Goal: Information Seeking & Learning: Check status

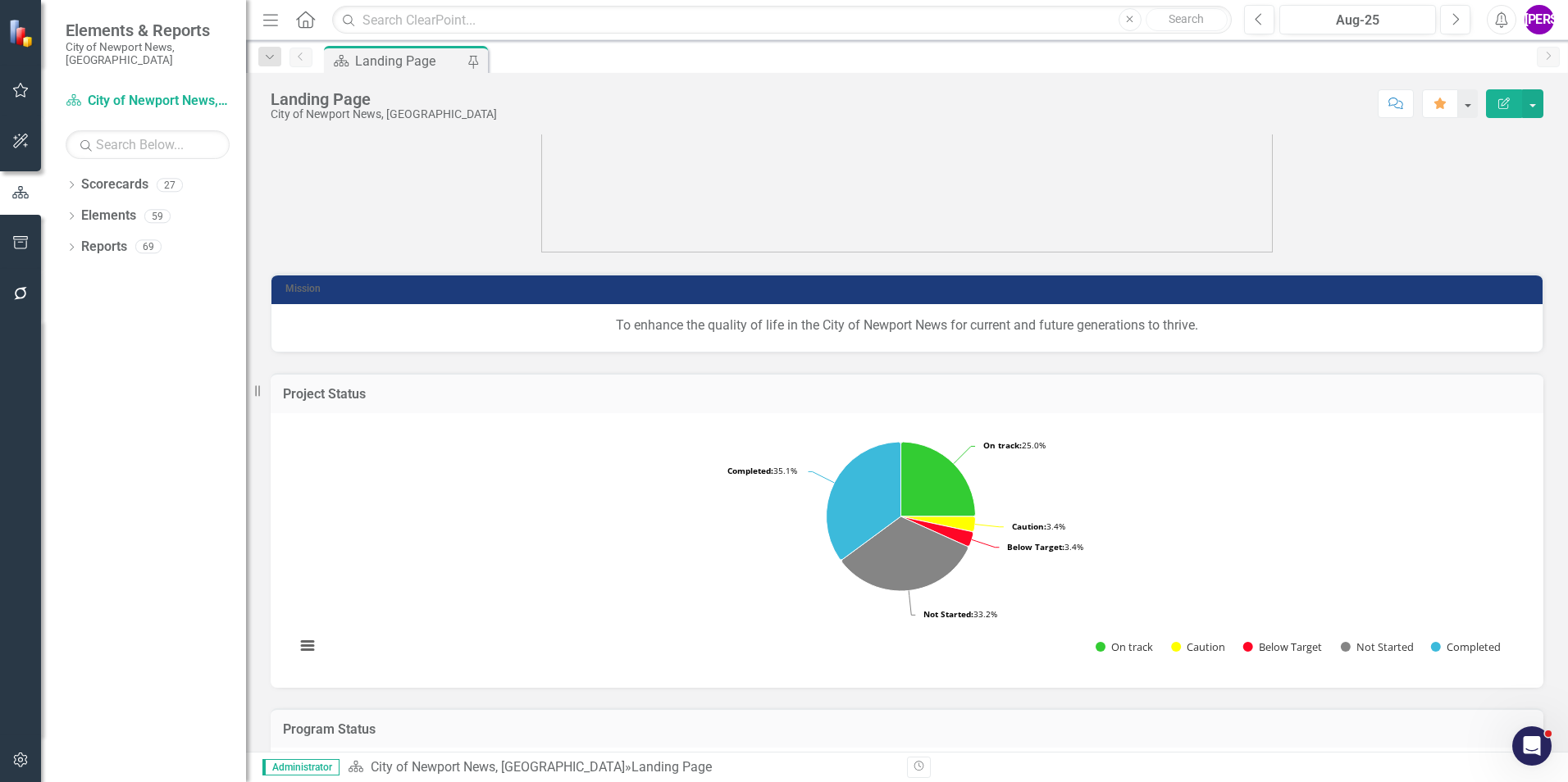
scroll to position [1056, 0]
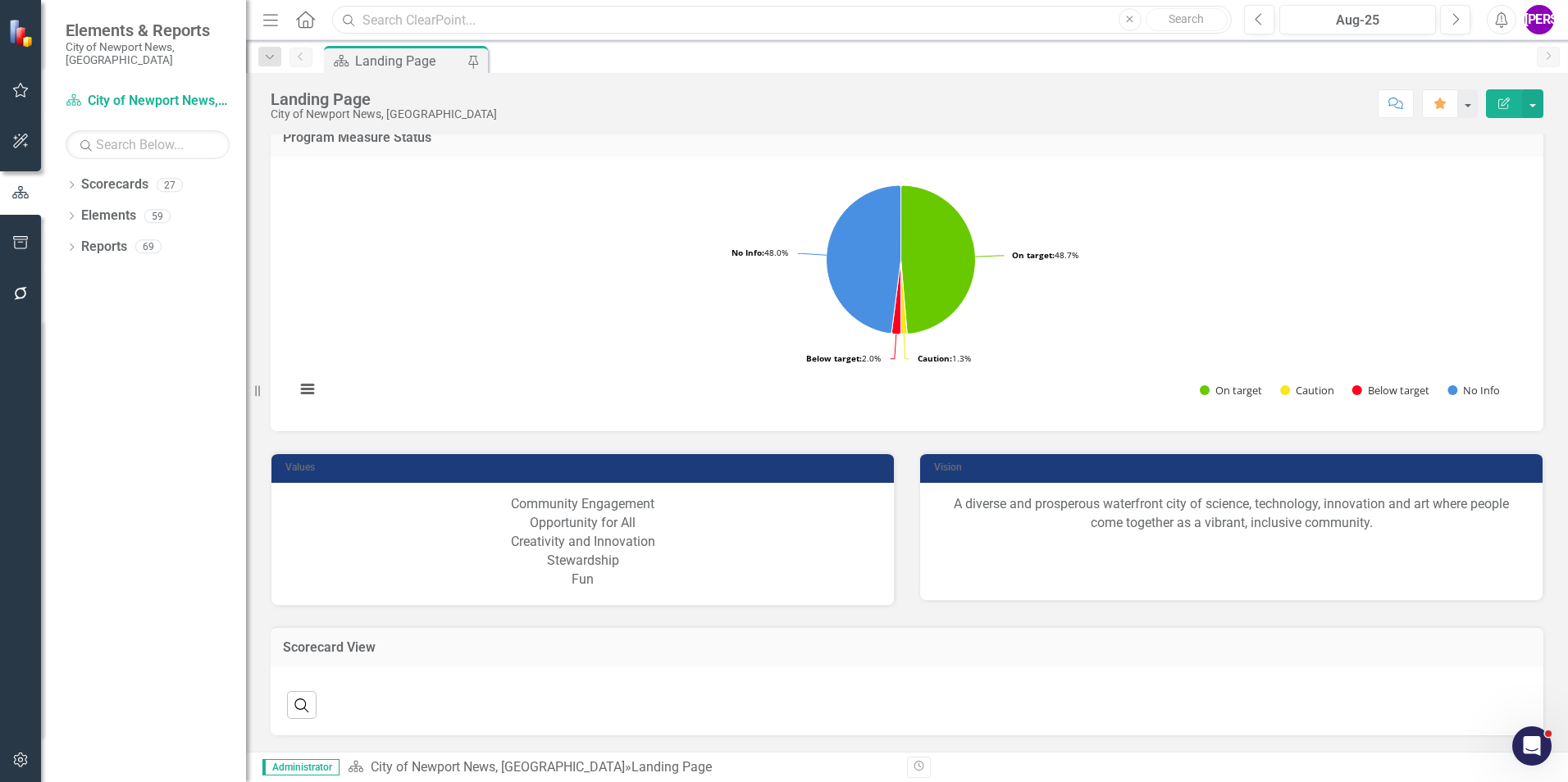
click at [639, 23] on input "text" at bounding box center [782, 20] width 900 height 28
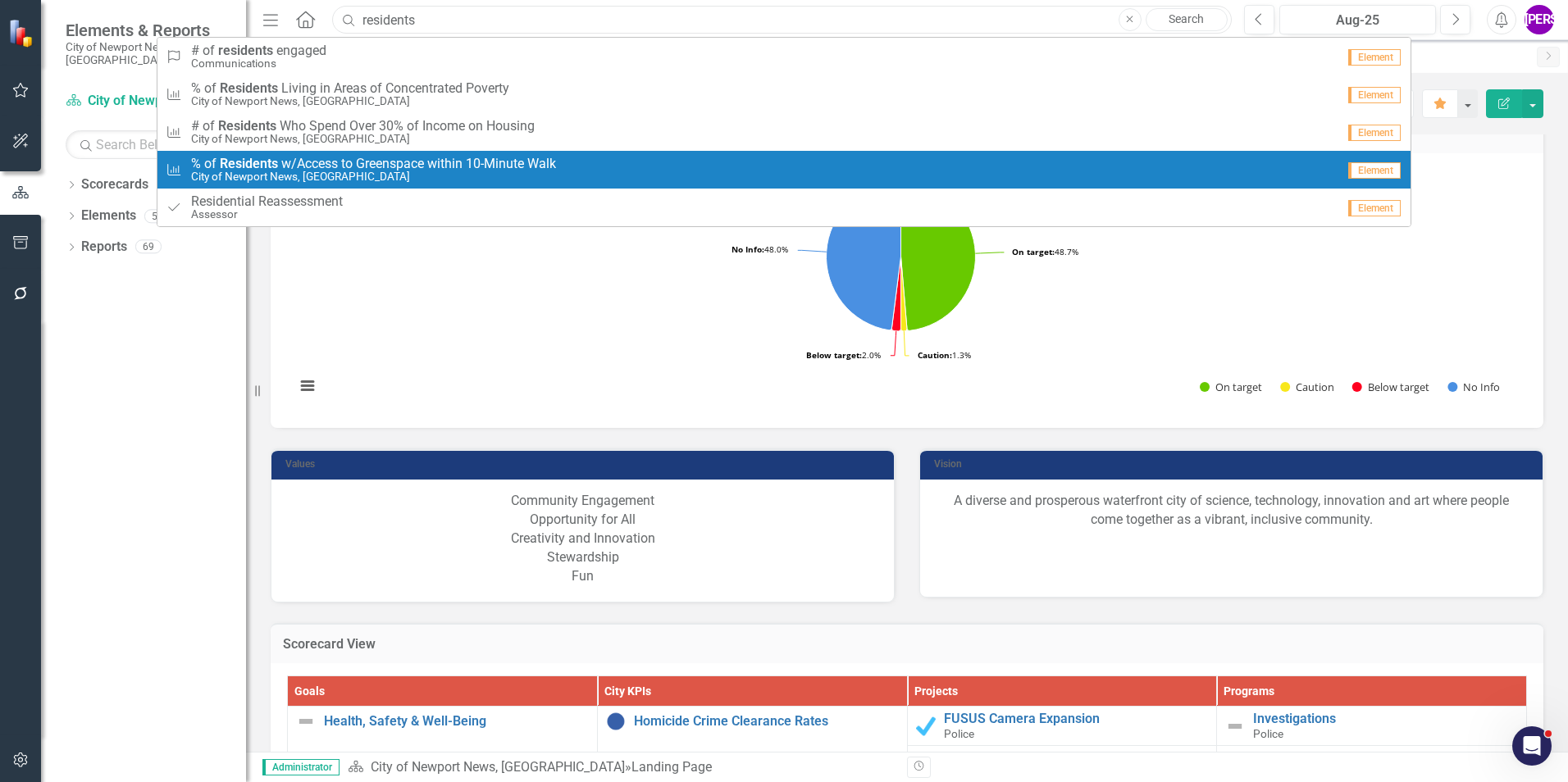
type input "residents"
click at [545, 166] on span "% o f Residents w / A c c e s s t o G r e e n s p a c e w i t h i n 1 0 - M i n…" at bounding box center [373, 163] width 365 height 15
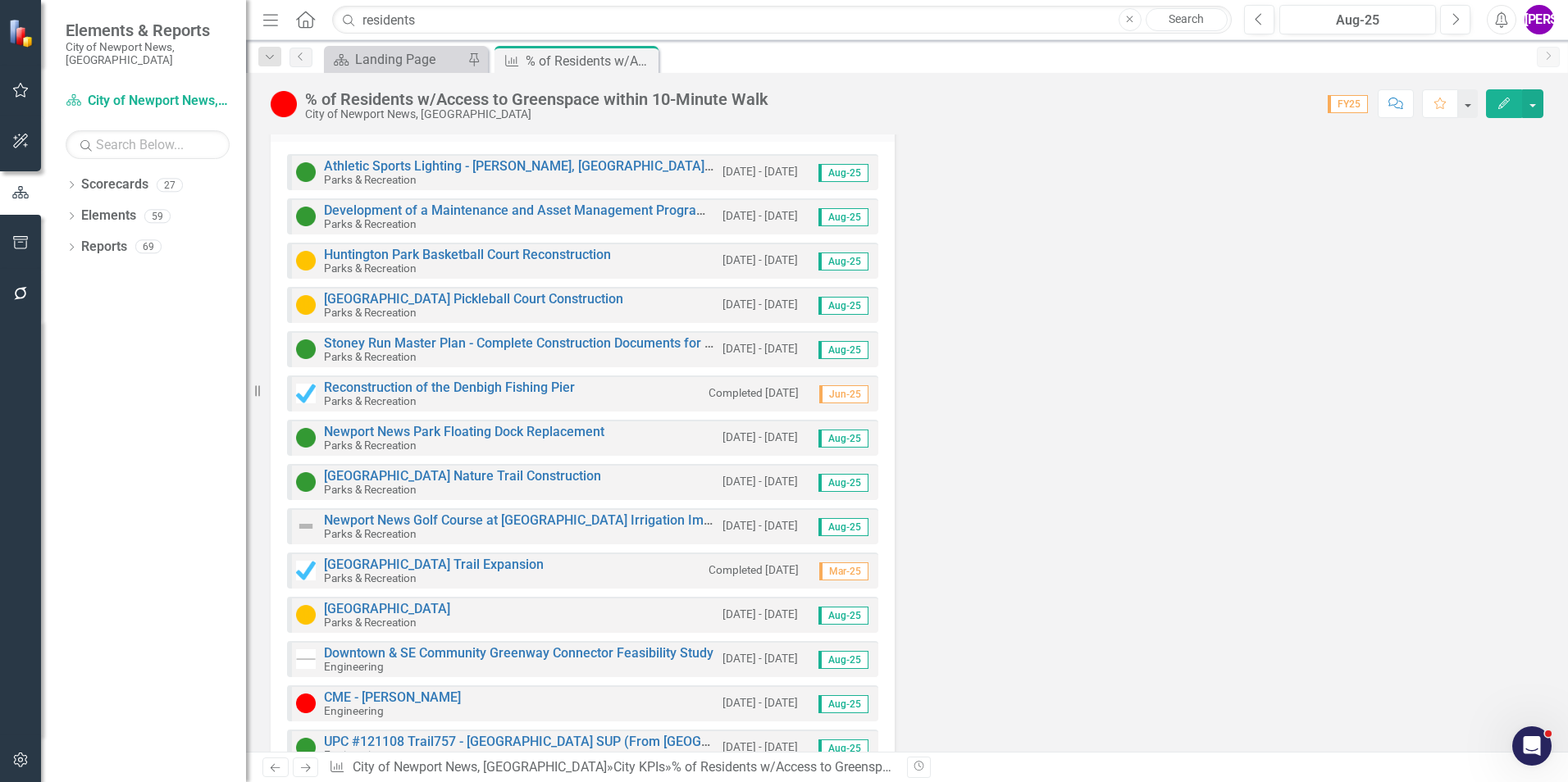
scroll to position [189, 0]
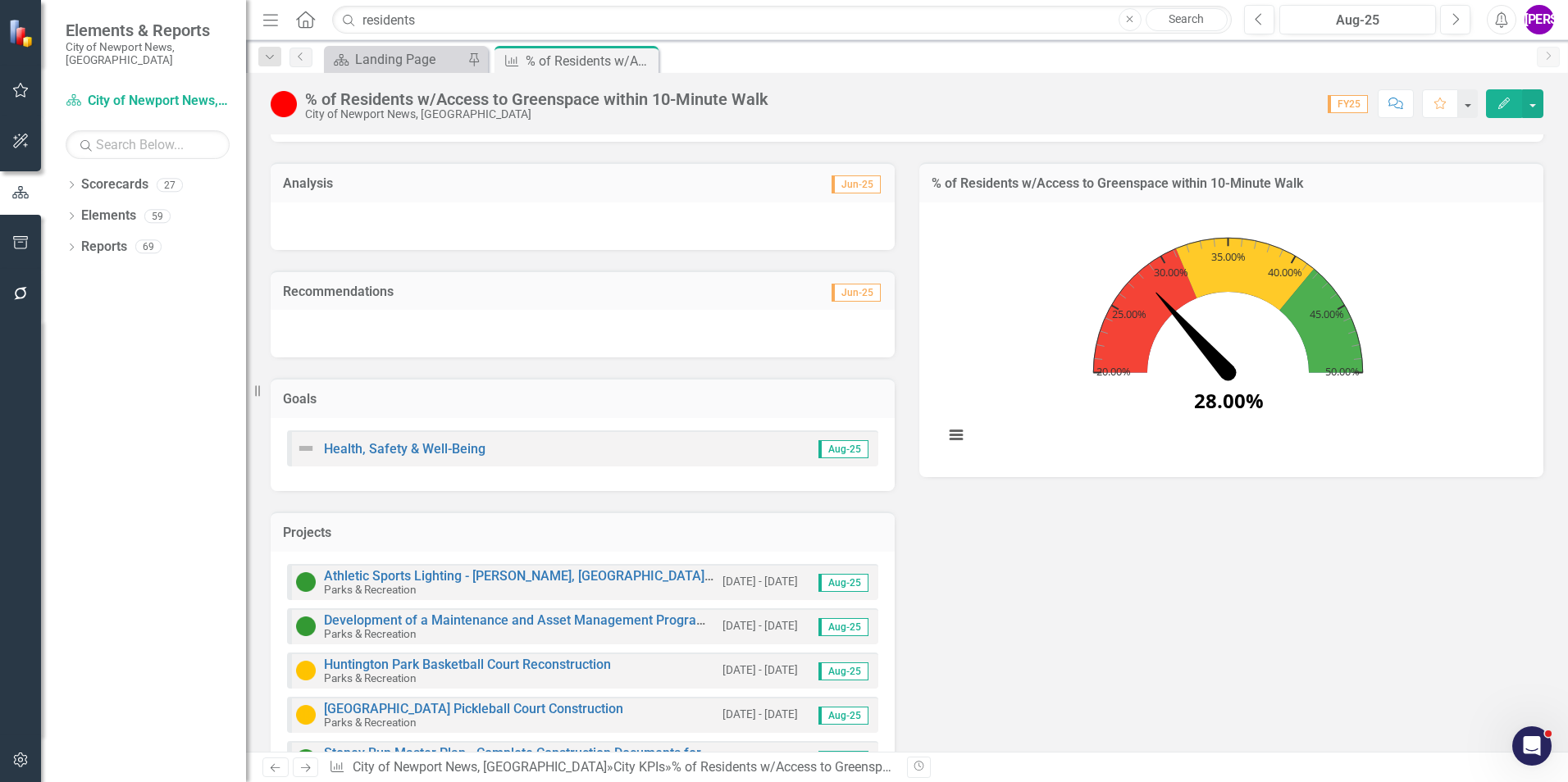
click at [1301, 277] on icon "Interactive chart" at bounding box center [1320, 320] width 83 height 104
click at [1169, 685] on div "Analysis Jun-25 Recommendations Jun-25 Goals Health, Safety & Well-Being Aug-25…" at bounding box center [907, 759] width 1297 height 1235
click at [433, 66] on div "Landing Page" at bounding box center [409, 59] width 108 height 20
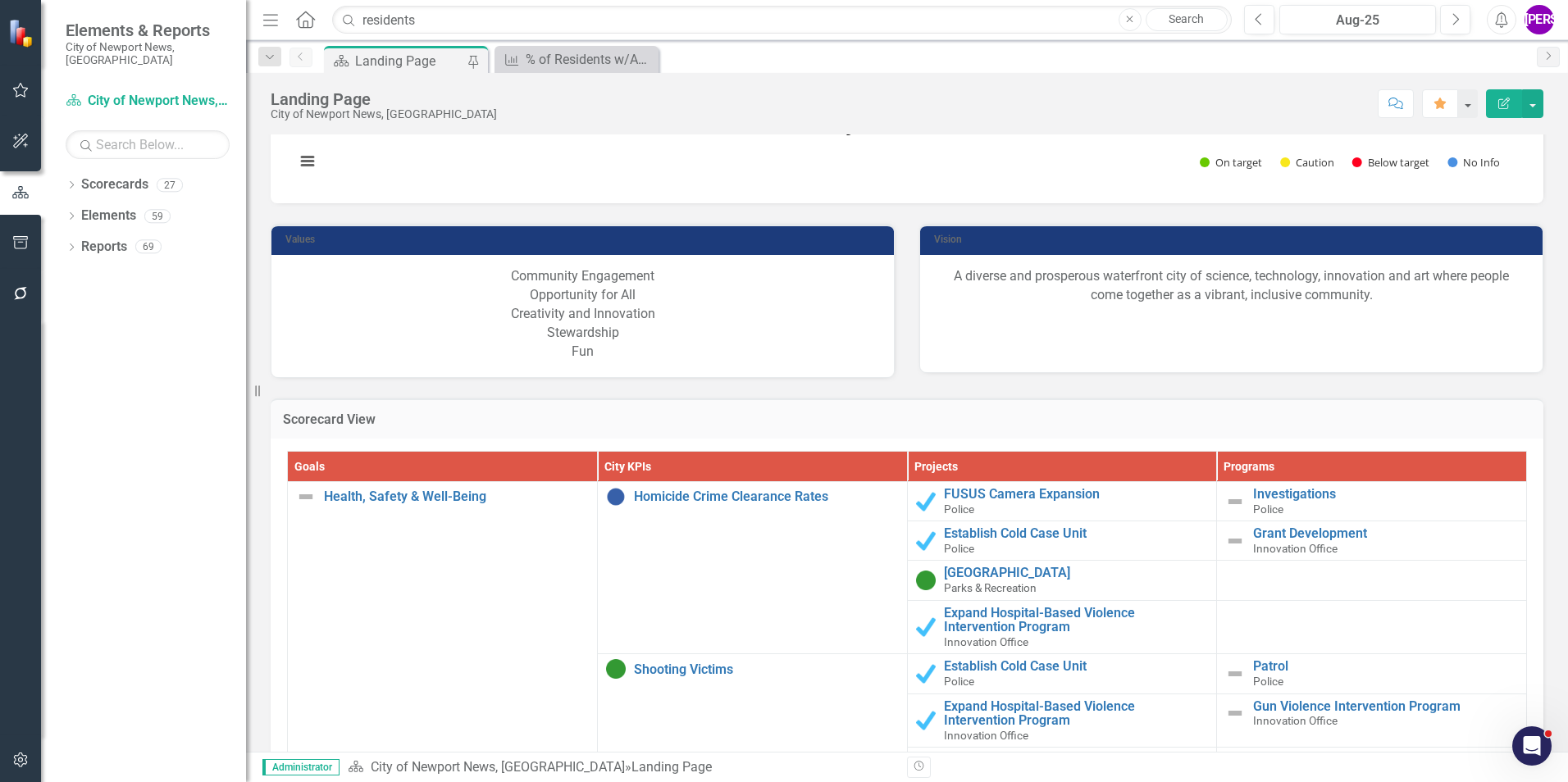
scroll to position [1476, 0]
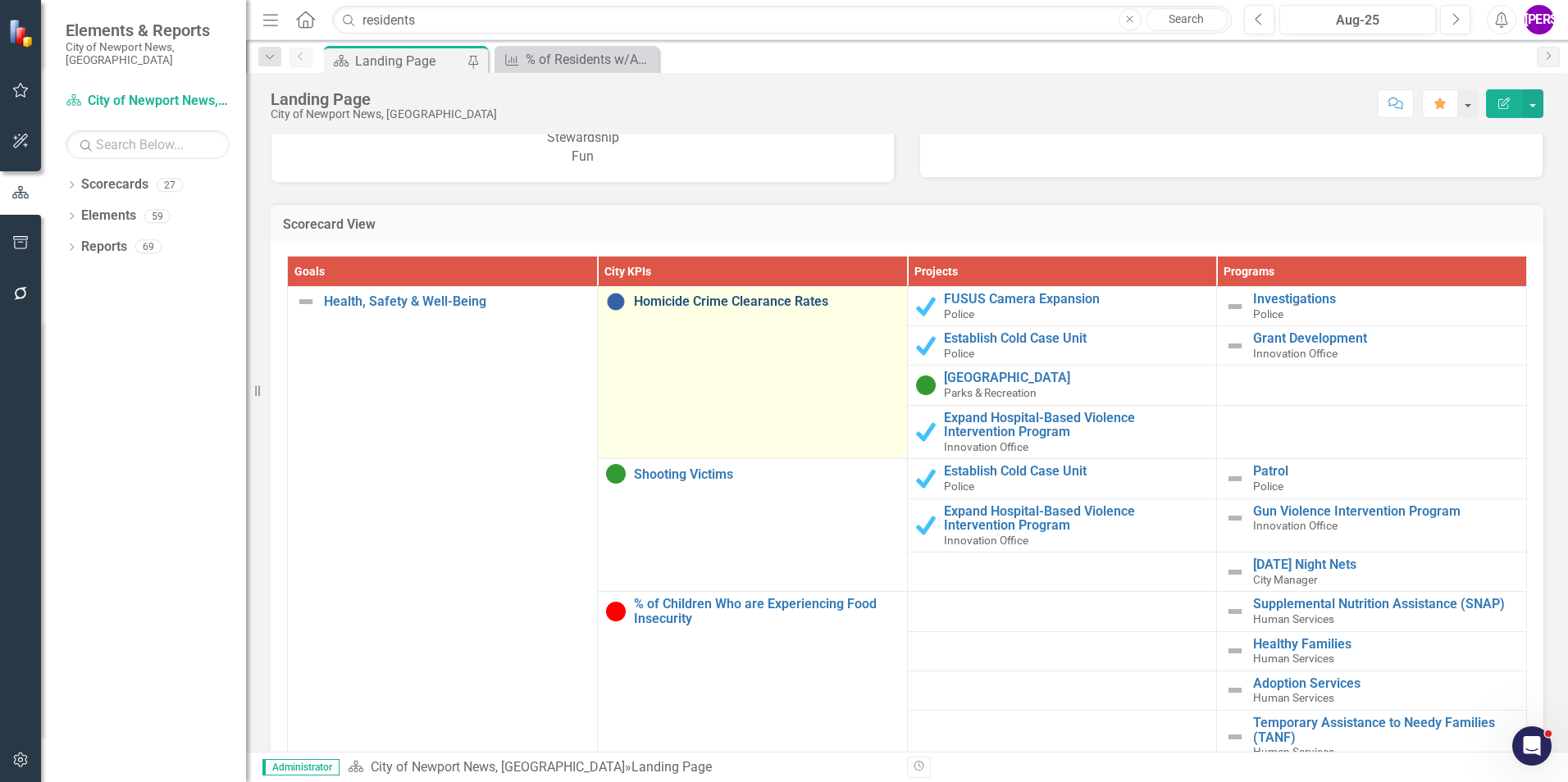
click at [779, 309] on link "Homicide Crime Clearance Rates" at bounding box center [766, 302] width 264 height 15
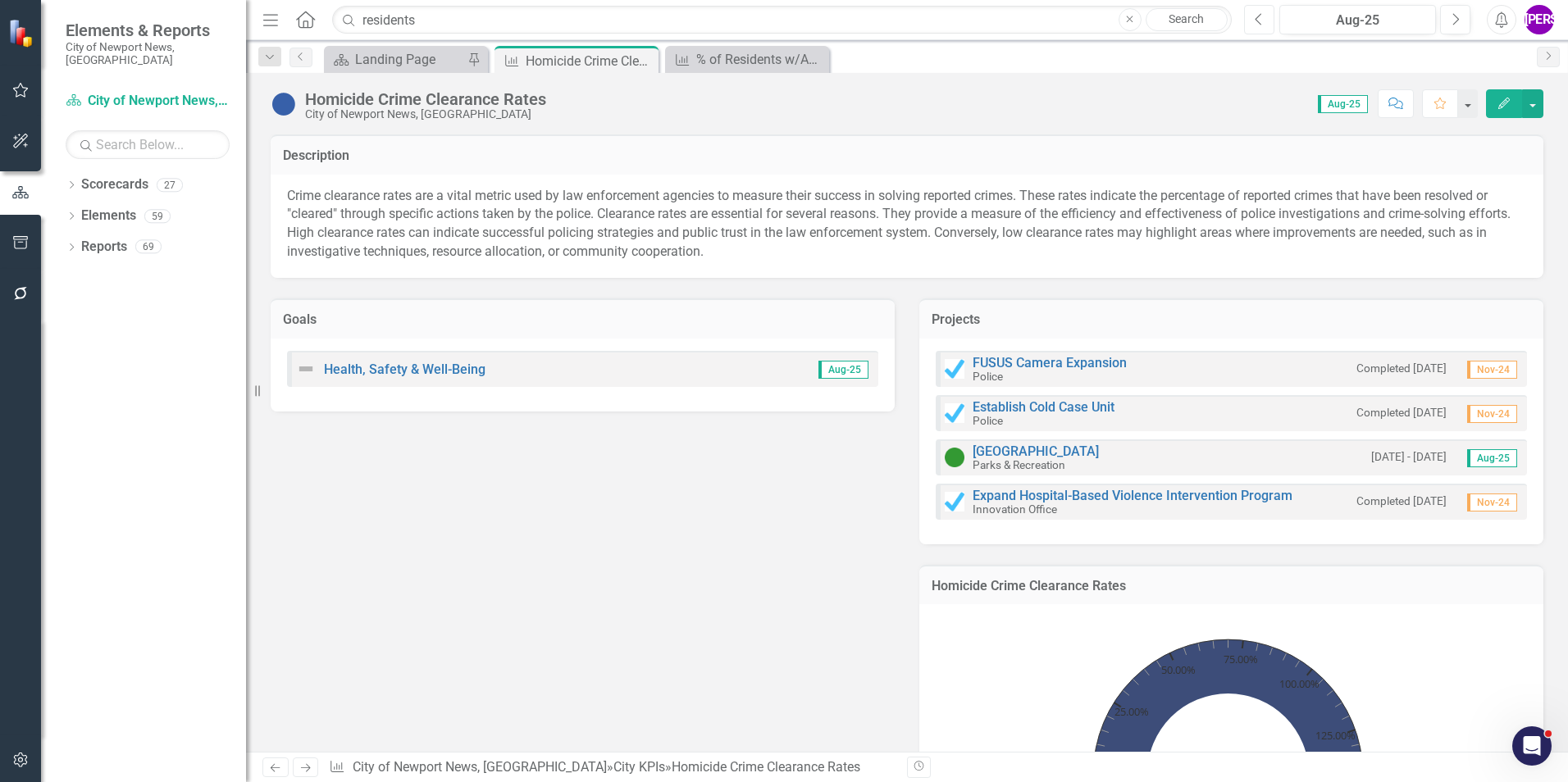
click at [1262, 23] on button "Previous" at bounding box center [1259, 20] width 30 height 29
click at [1262, 24] on icon "Previous" at bounding box center [1259, 20] width 9 height 15
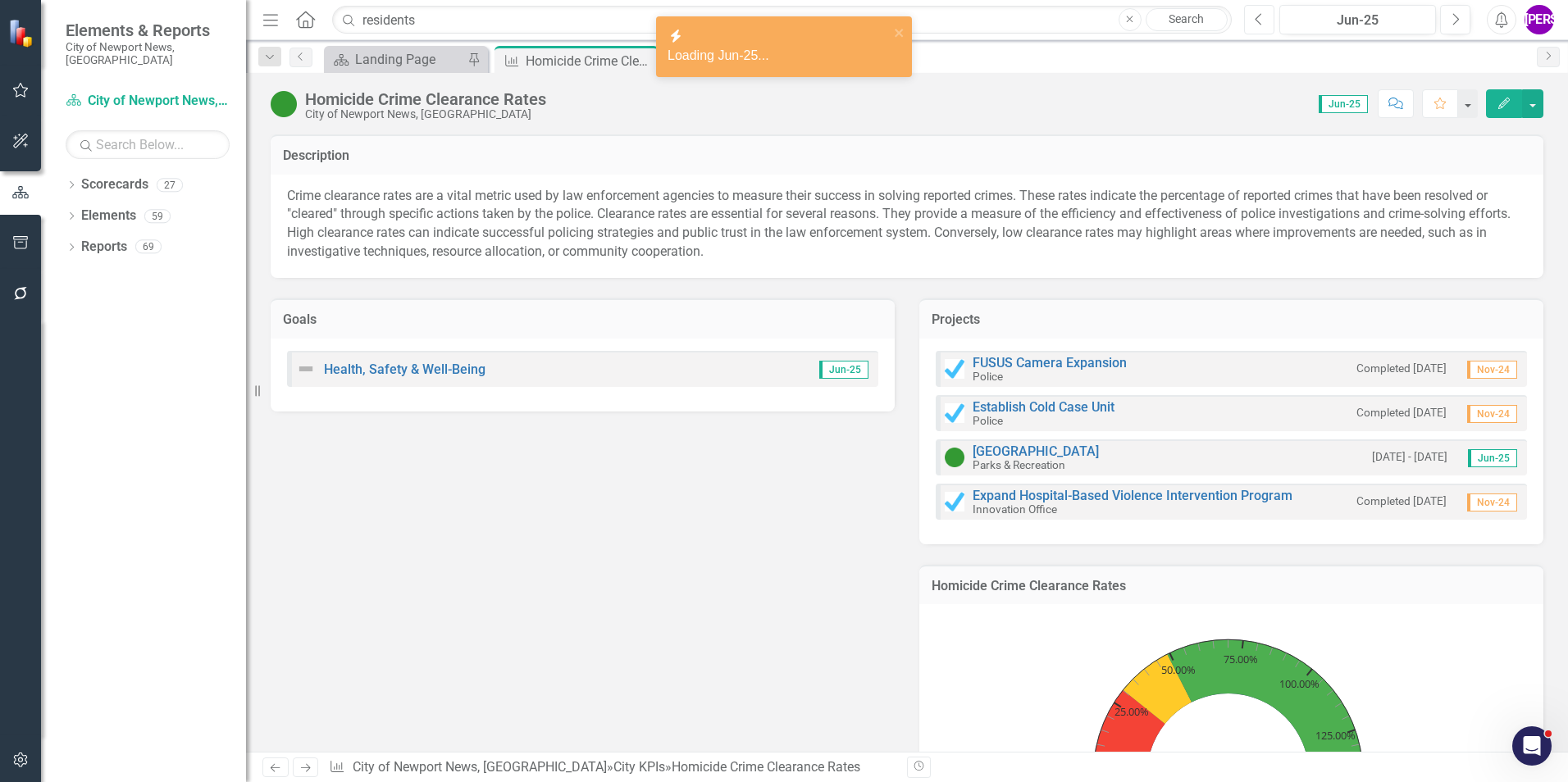
scroll to position [246, 0]
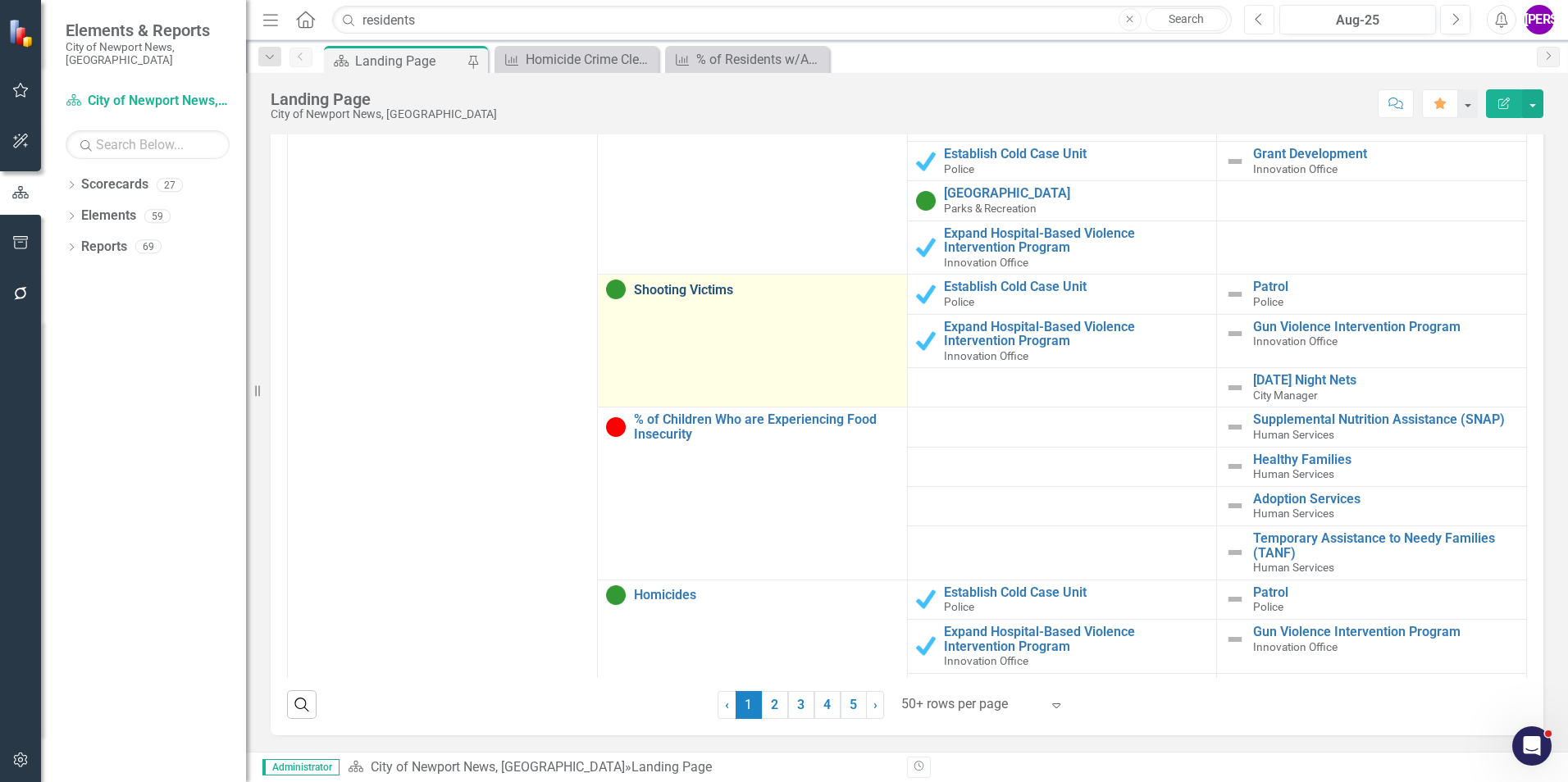
scroll to position [82, 0]
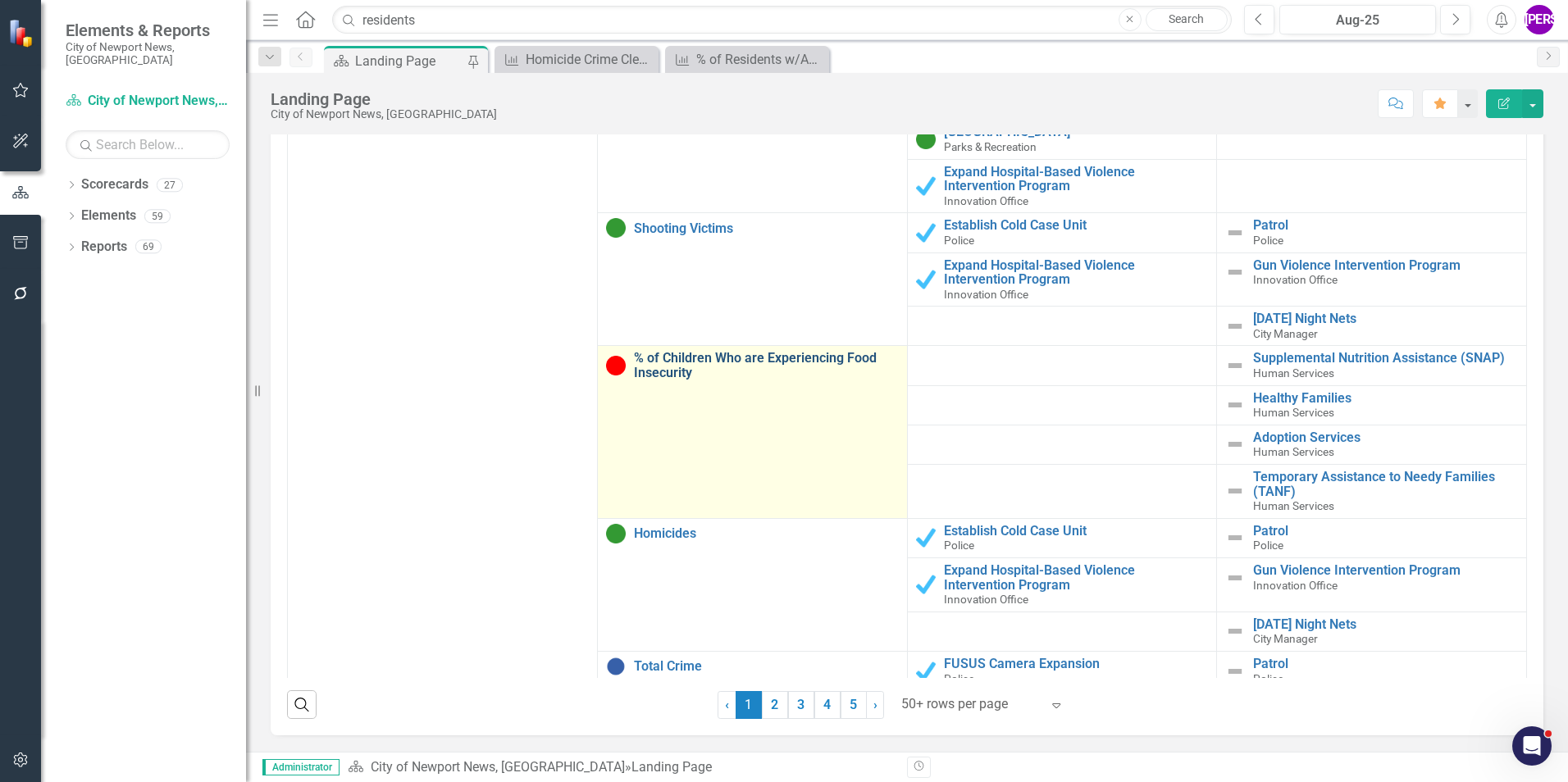
click at [729, 359] on link "% of Children Who are Experiencing Food Insecurity" at bounding box center [766, 365] width 264 height 28
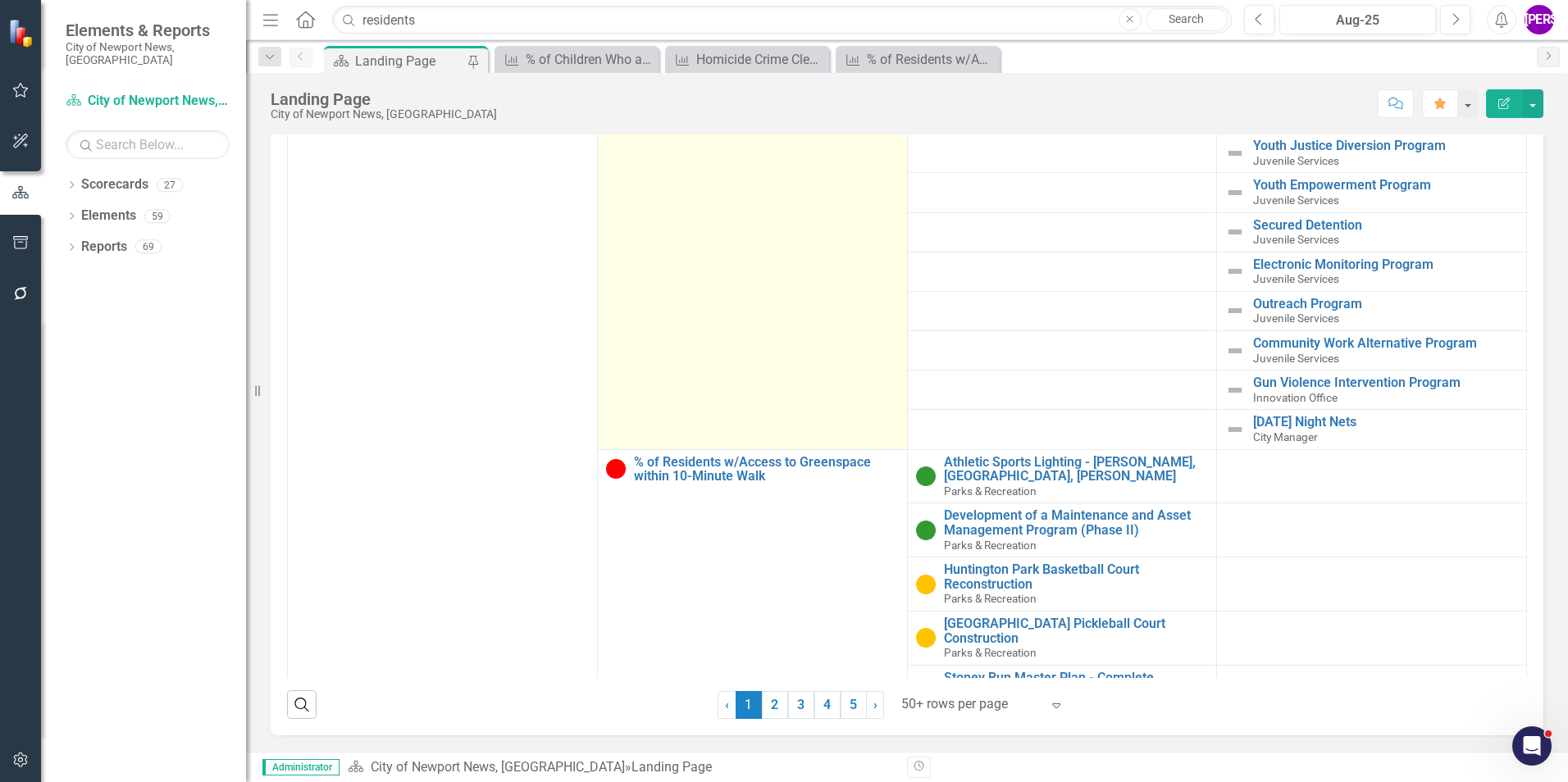
scroll to position [902, 0]
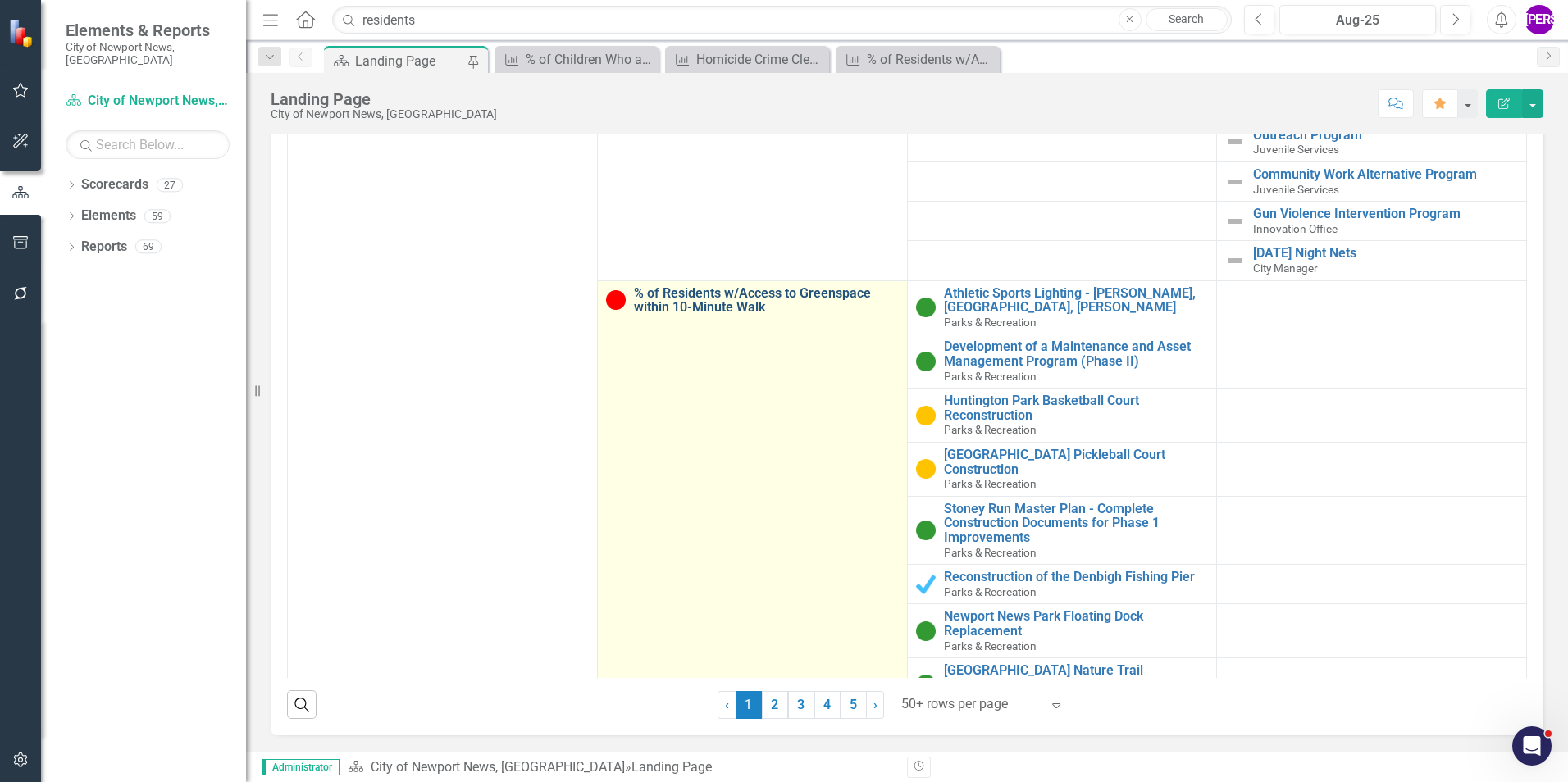
click at [742, 300] on link "% of Residents w/Access to Greenspace within 10-Minute Walk" at bounding box center [766, 300] width 264 height 28
